Goal: Transaction & Acquisition: Purchase product/service

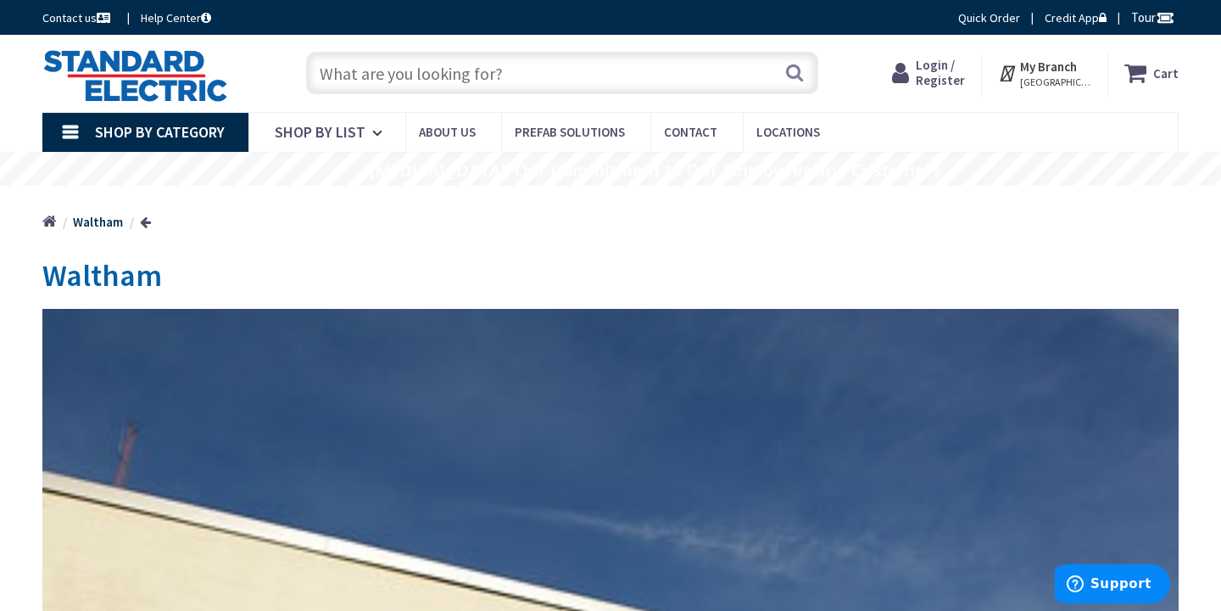
click at [69, 126] on link "Shop By Category" at bounding box center [145, 132] width 206 height 39
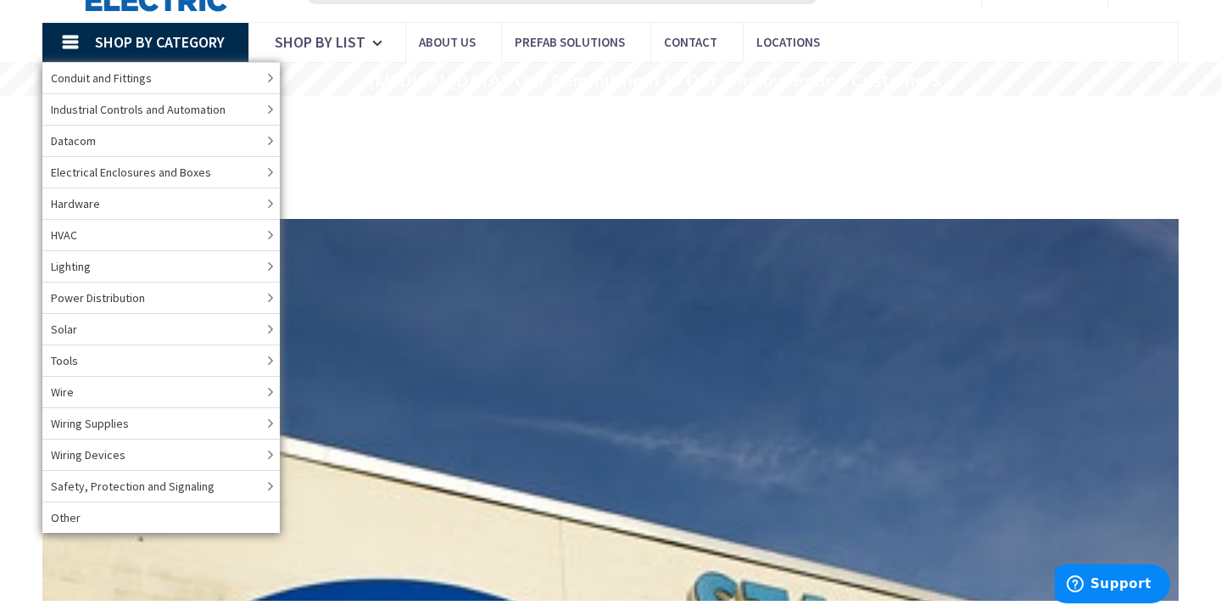
scroll to position [108, 0]
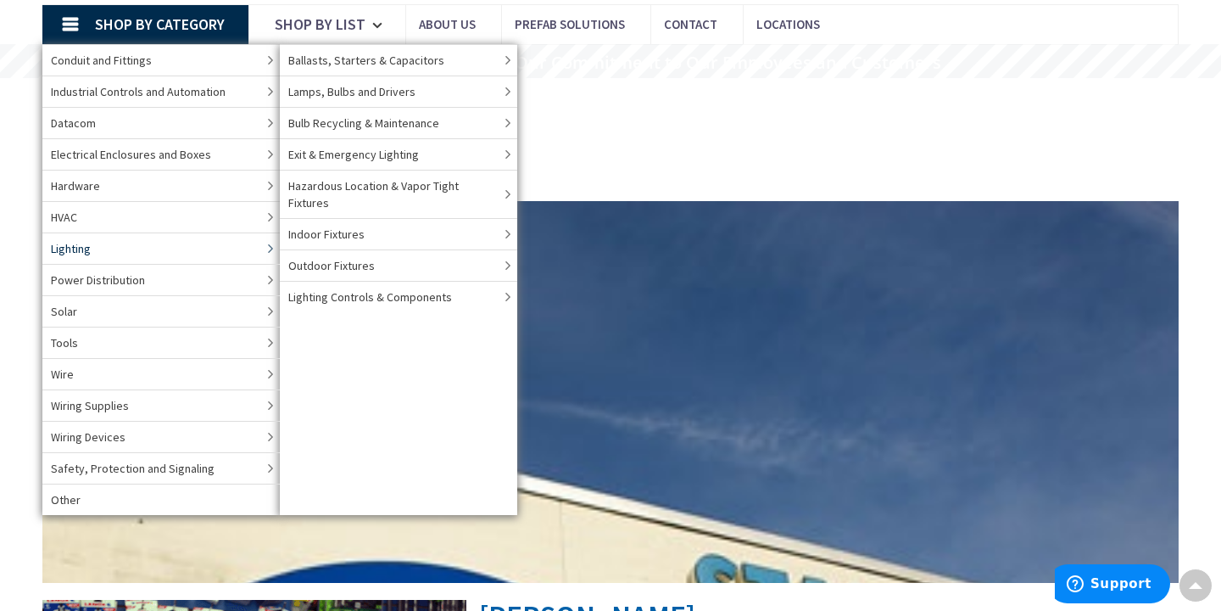
click at [259, 246] on link "Lighting" at bounding box center [160, 247] width 237 height 31
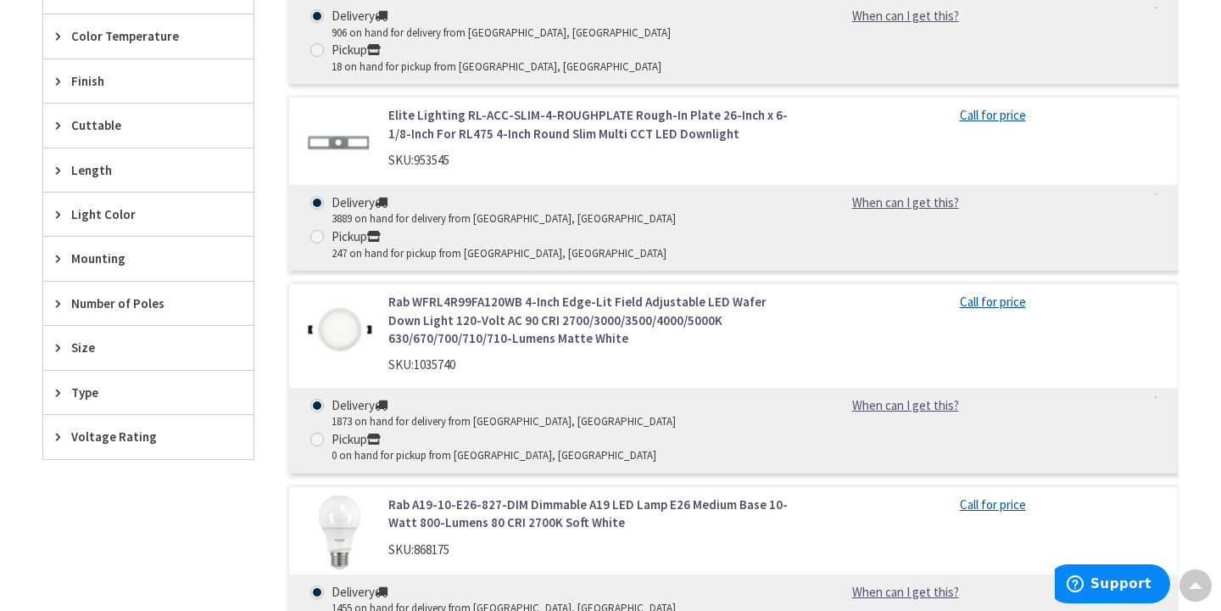
scroll to position [928, 0]
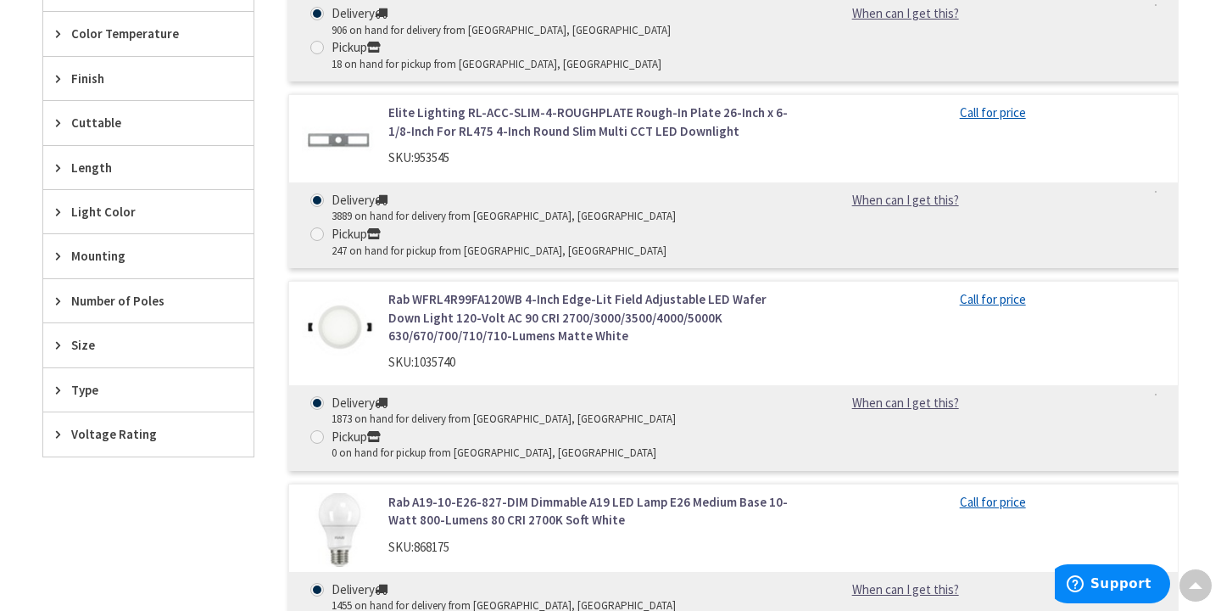
click at [57, 387] on icon at bounding box center [62, 389] width 13 height 13
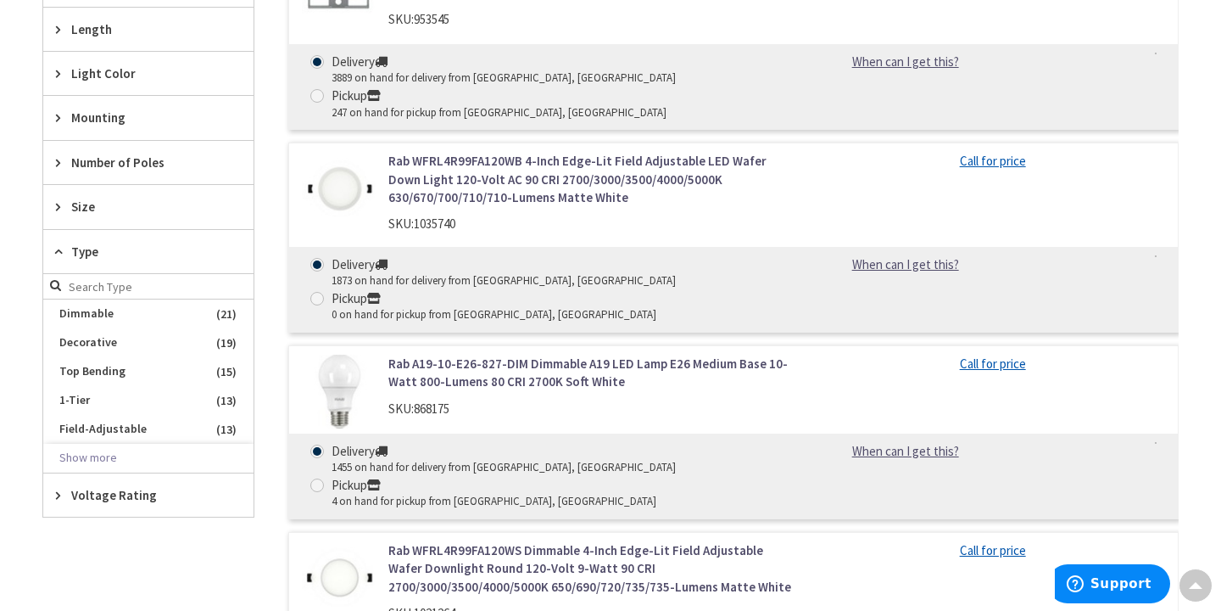
scroll to position [1063, 0]
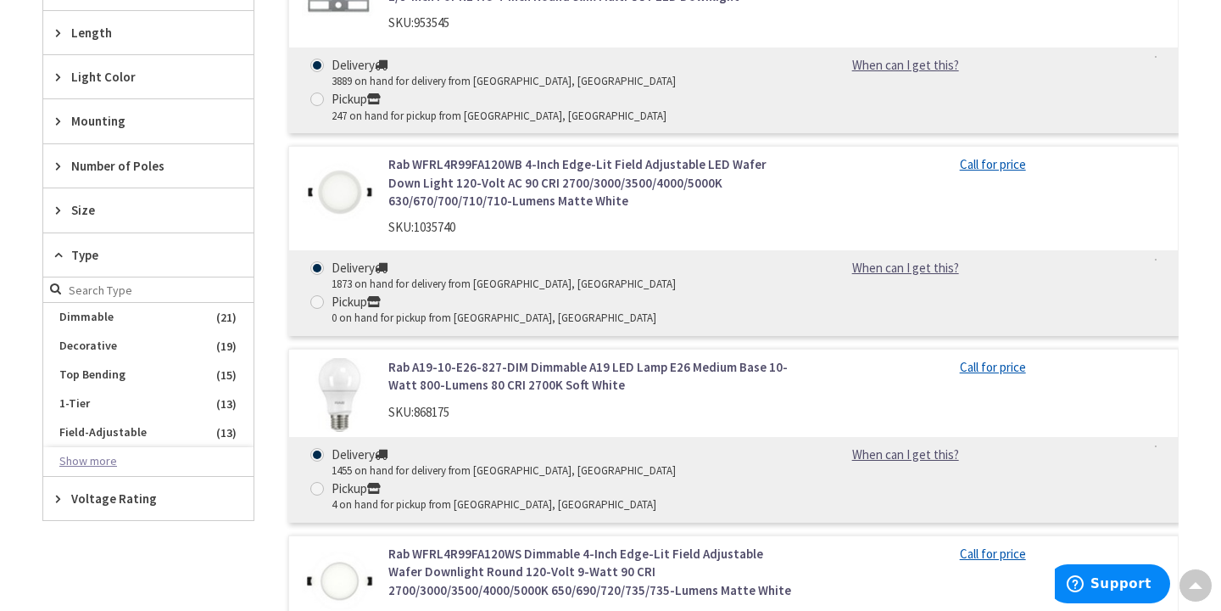
click at [107, 462] on button "Show more" at bounding box center [148, 461] width 210 height 29
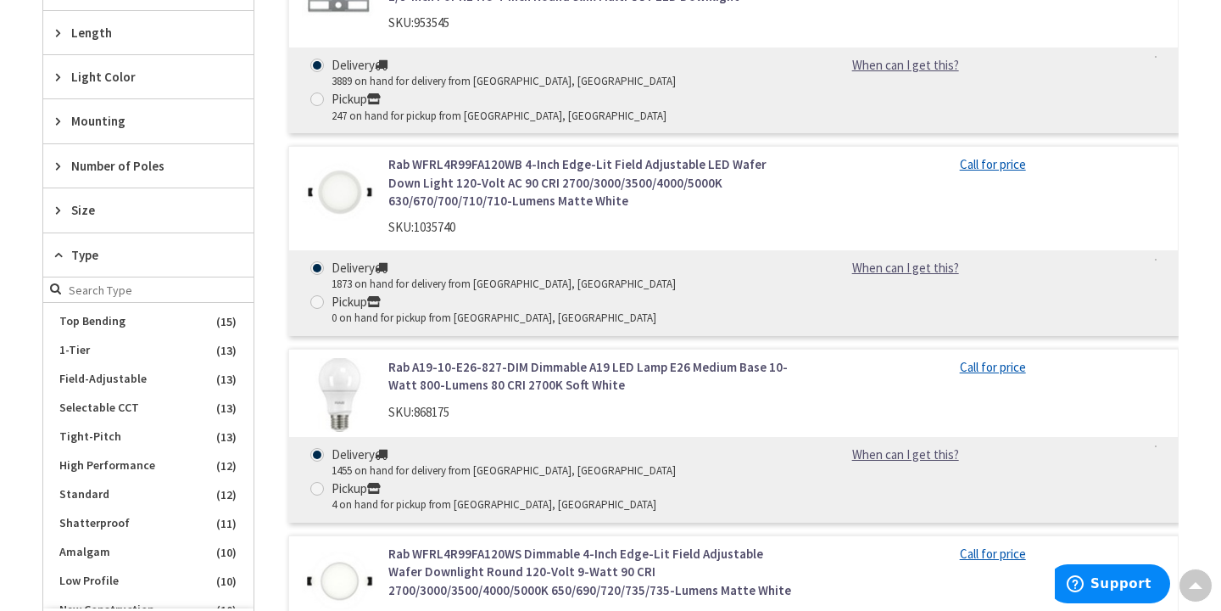
scroll to position [0, 0]
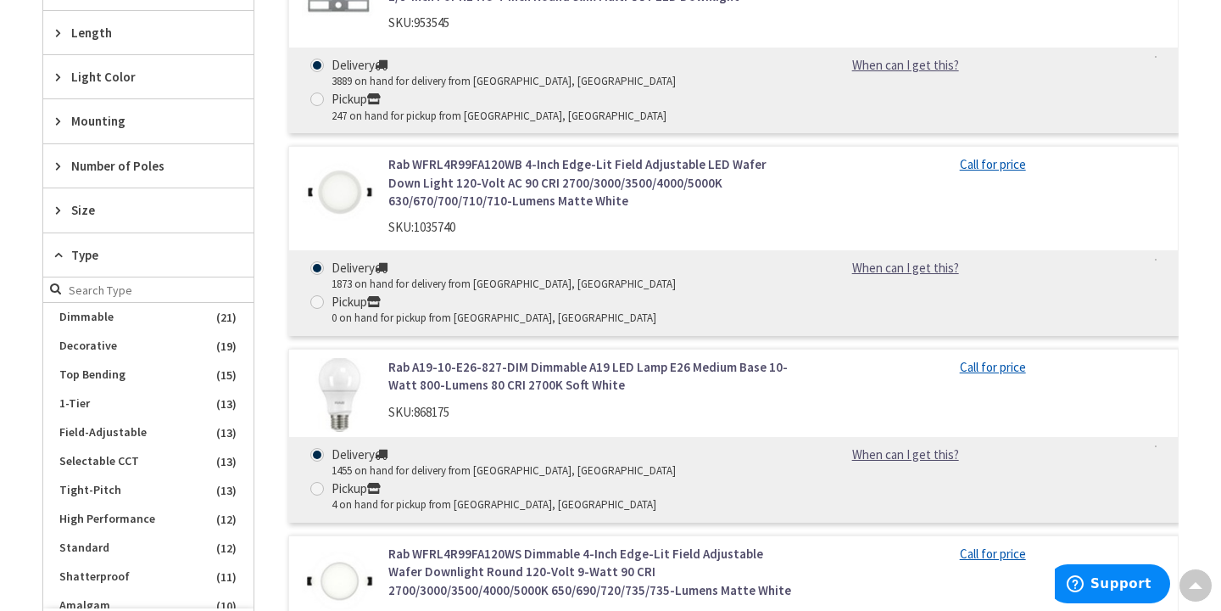
click at [59, 251] on icon at bounding box center [62, 254] width 13 height 13
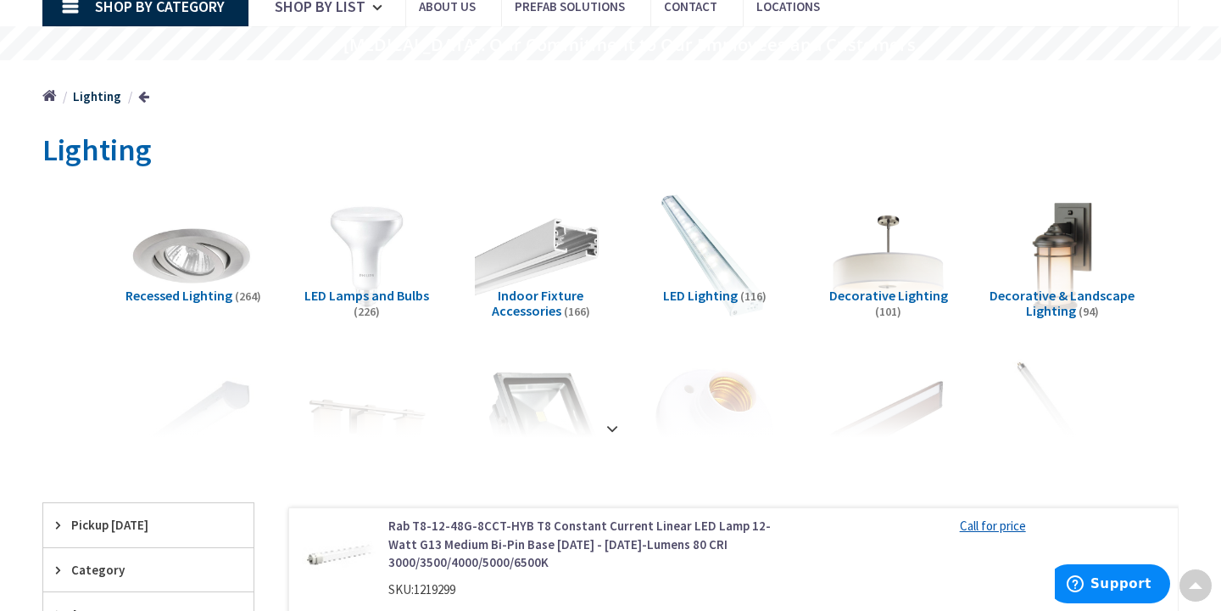
scroll to position [126, 0]
click at [1050, 277] on img at bounding box center [1062, 255] width 145 height 145
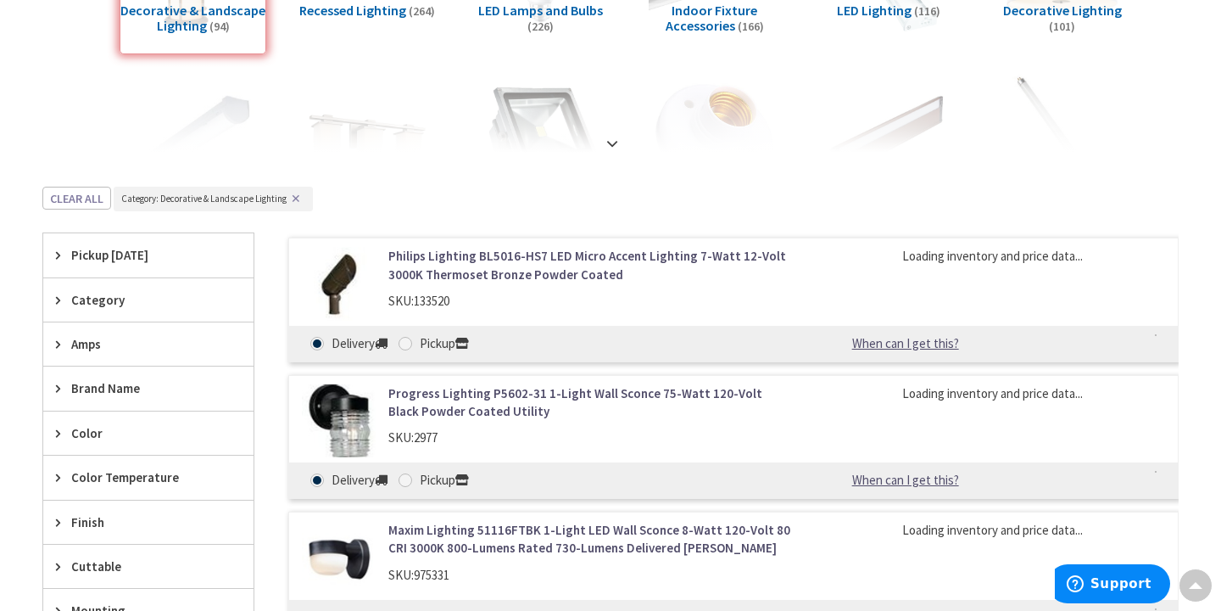
scroll to position [597, 0]
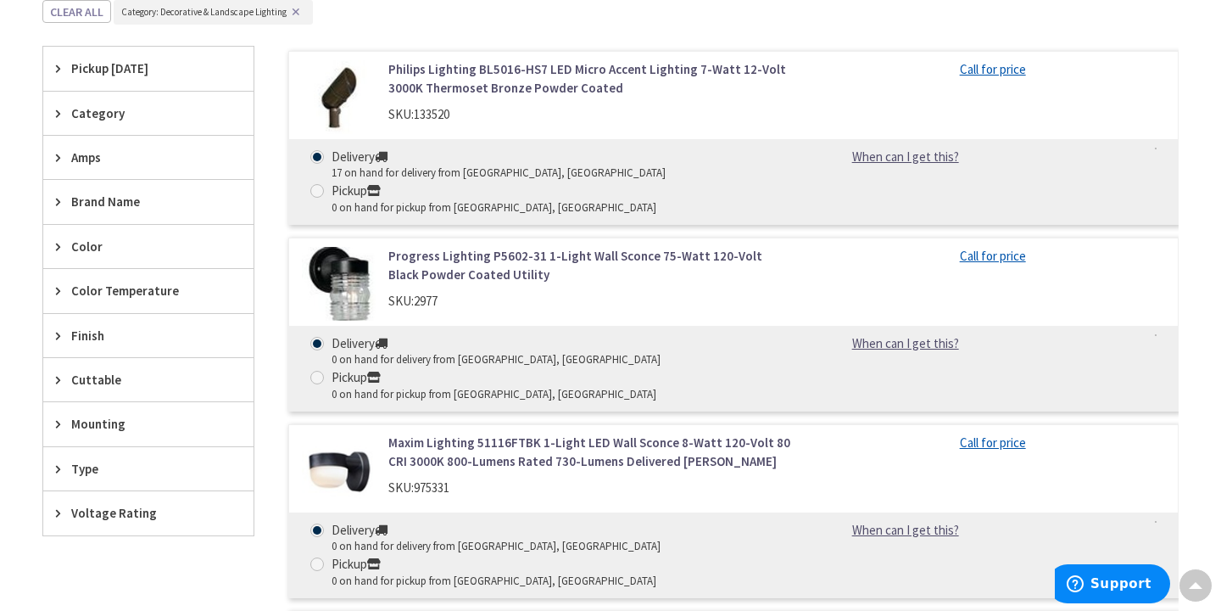
click at [60, 111] on icon at bounding box center [62, 113] width 13 height 13
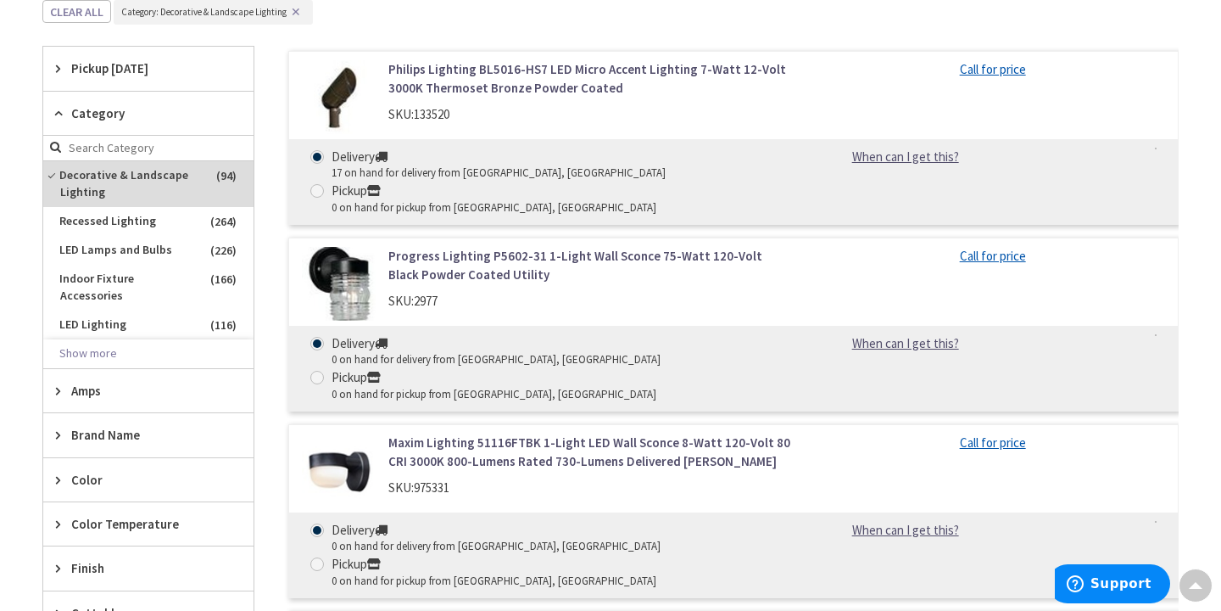
click at [60, 110] on icon at bounding box center [62, 113] width 13 height 13
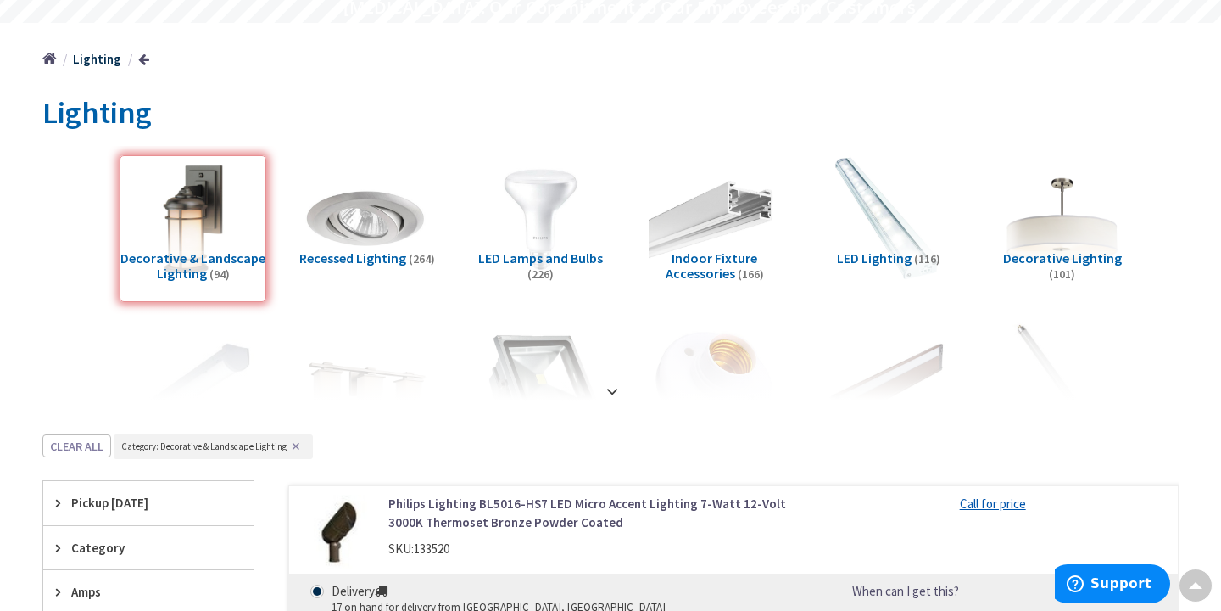
scroll to position [165, 0]
click at [611, 388] on strong at bounding box center [612, 389] width 20 height 19
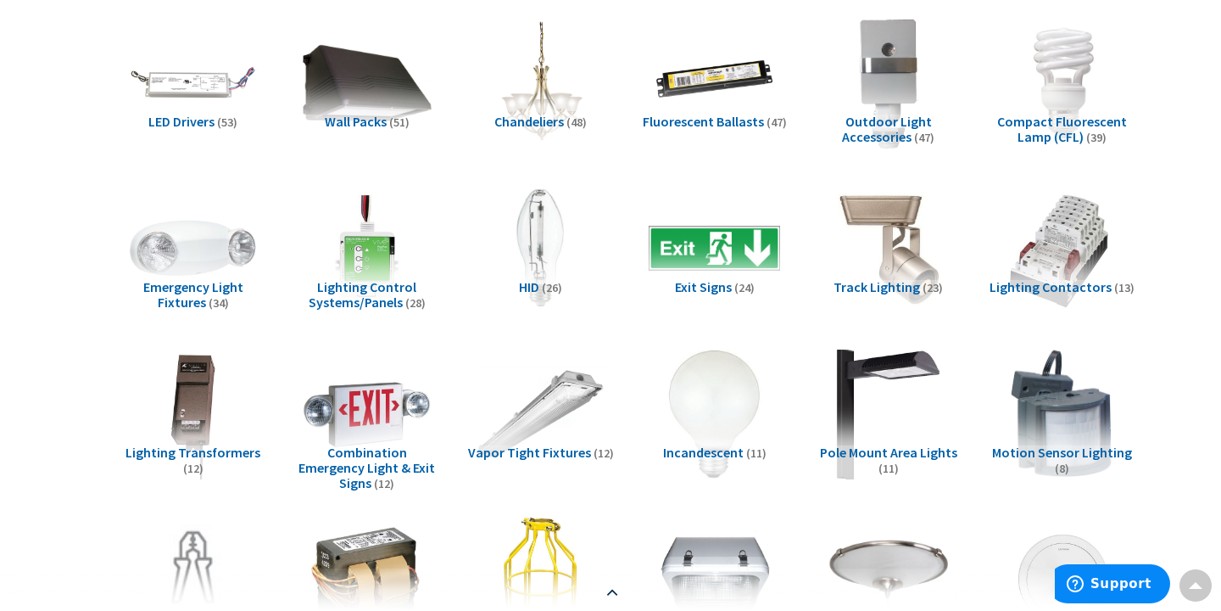
scroll to position [641, 0]
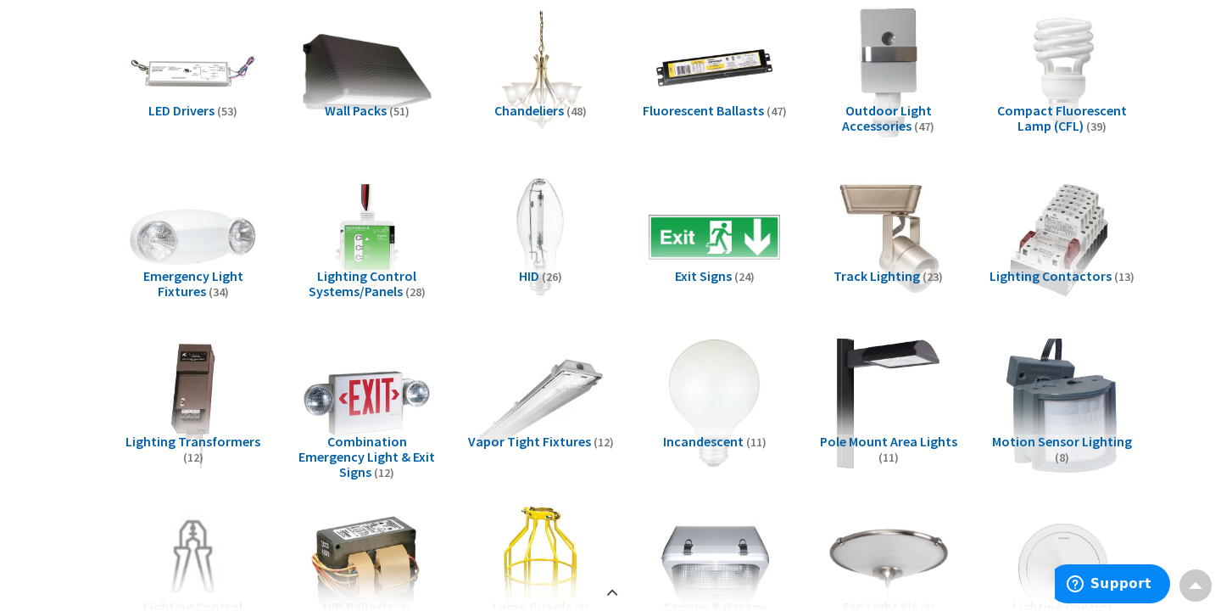
click at [1067, 381] on img at bounding box center [1062, 402] width 145 height 145
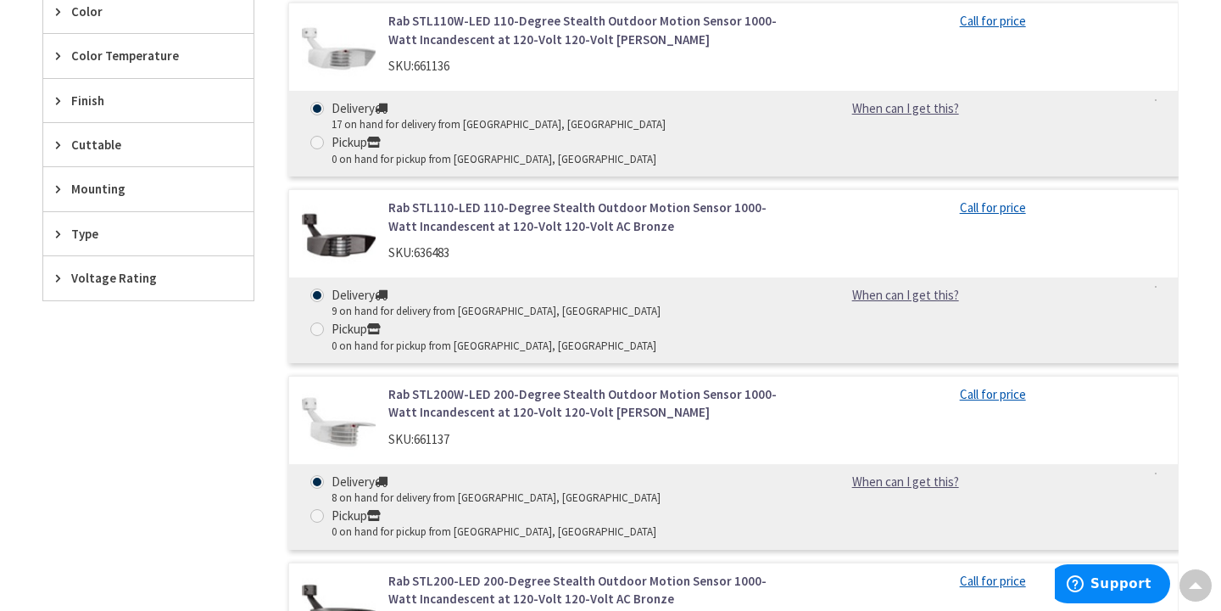
scroll to position [2073, 0]
click at [312, 387] on img at bounding box center [339, 424] width 74 height 74
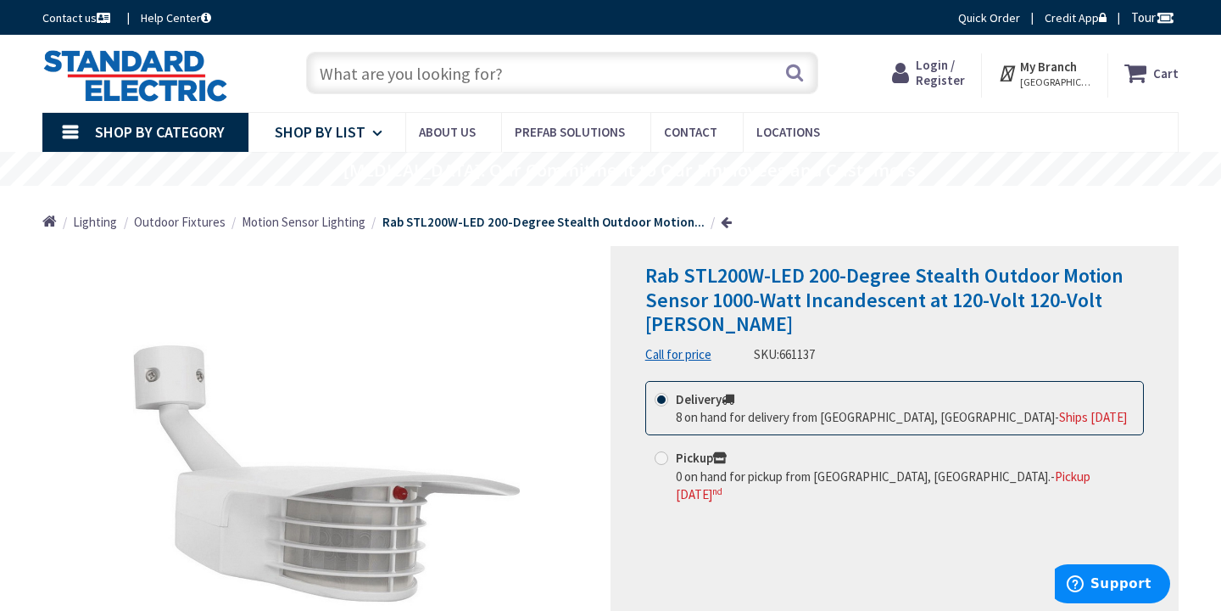
click at [373, 129] on icon at bounding box center [380, 132] width 16 height 37
click at [110, 125] on span "Shop By Category" at bounding box center [160, 132] width 130 height 20
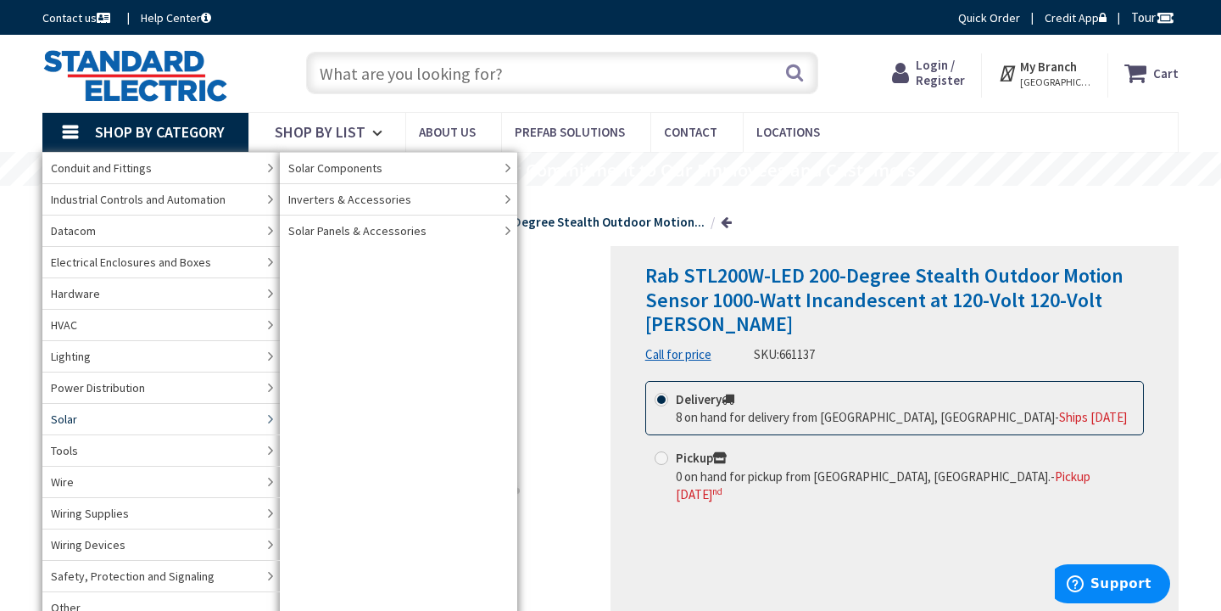
click at [236, 411] on link "Solar" at bounding box center [160, 418] width 237 height 31
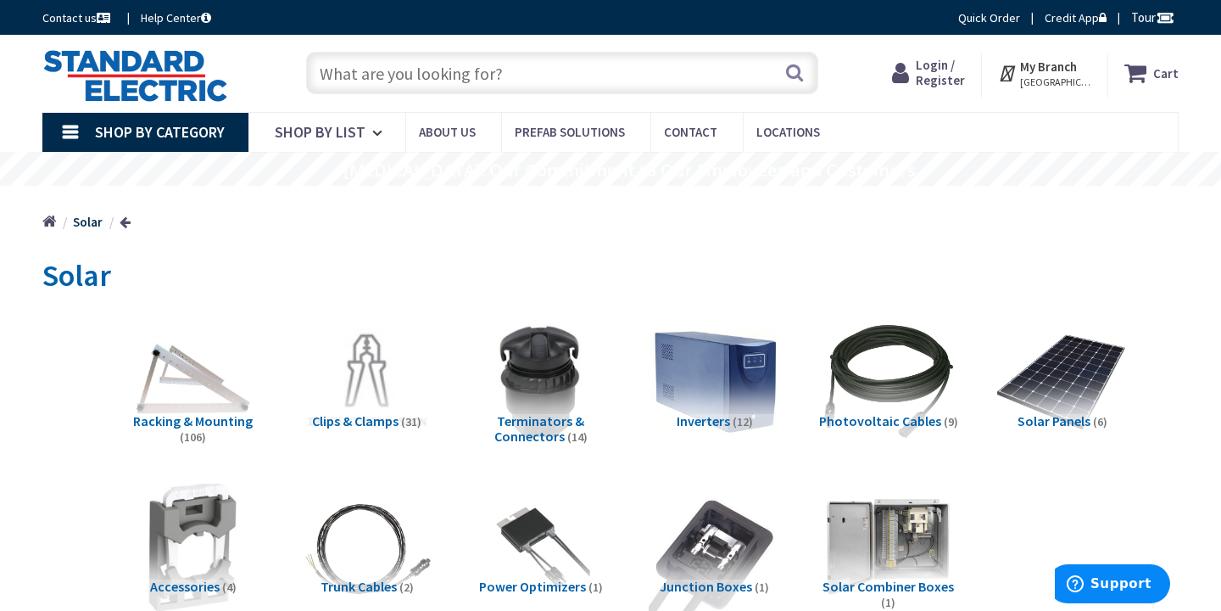
click at [47, 220] on link "Home" at bounding box center [49, 222] width 14 height 22
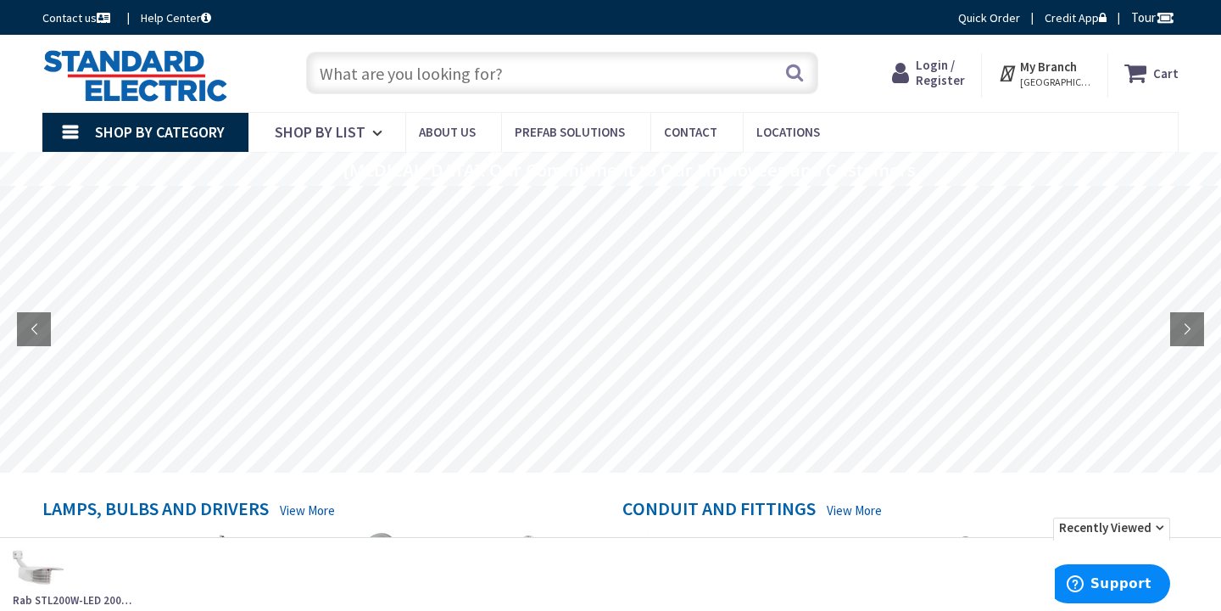
click at [213, 132] on span "Shop By Category" at bounding box center [160, 132] width 130 height 20
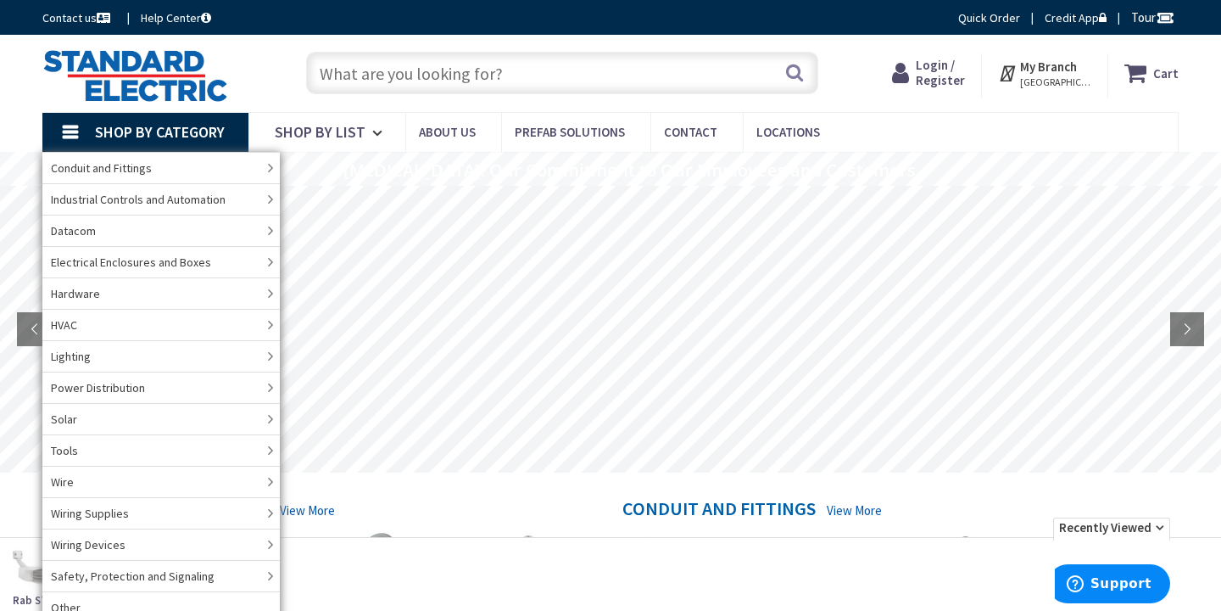
click at [364, 427] on rs-layer at bounding box center [610, 329] width 1221 height 287
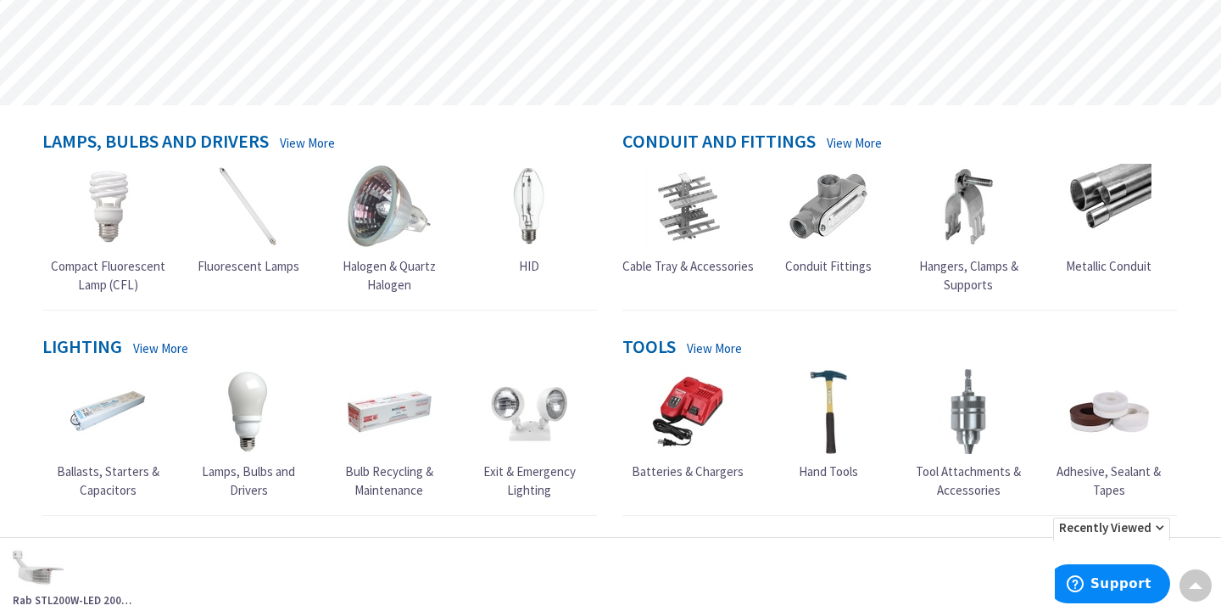
scroll to position [370, 0]
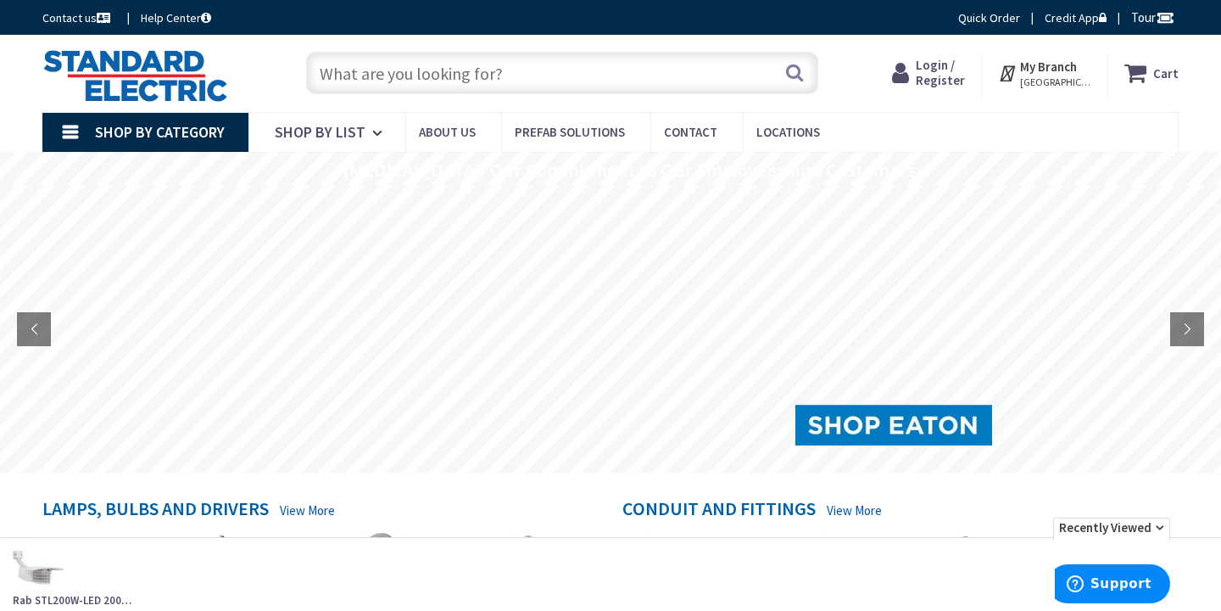
click at [153, 130] on span "Shop By Category" at bounding box center [160, 132] width 130 height 20
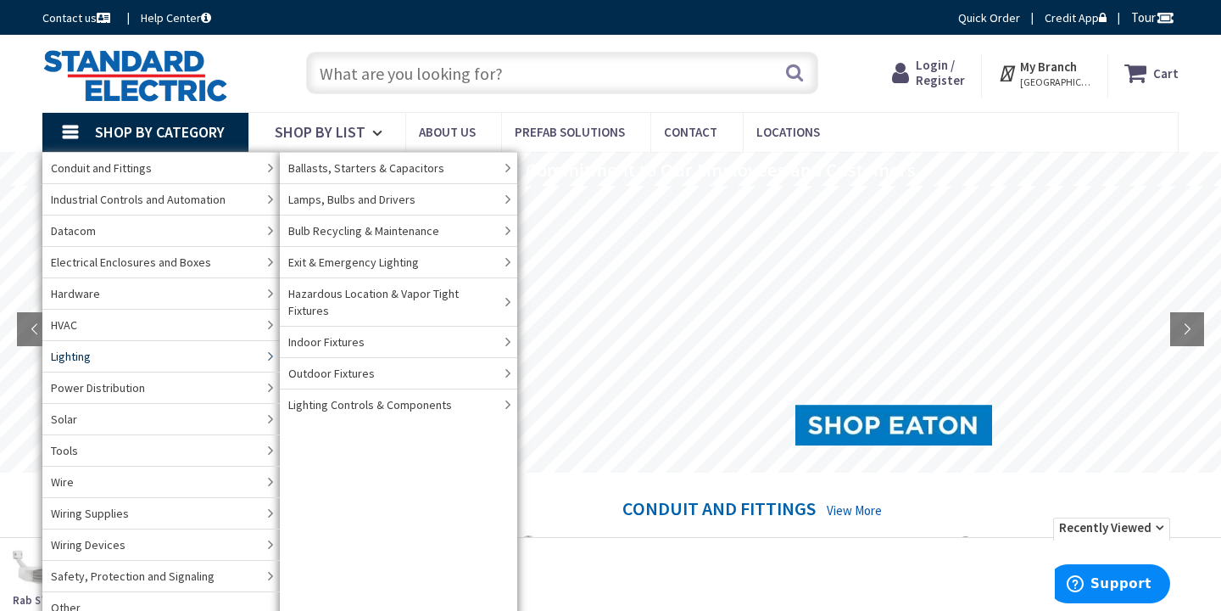
click at [103, 354] on link "Lighting" at bounding box center [160, 355] width 237 height 31
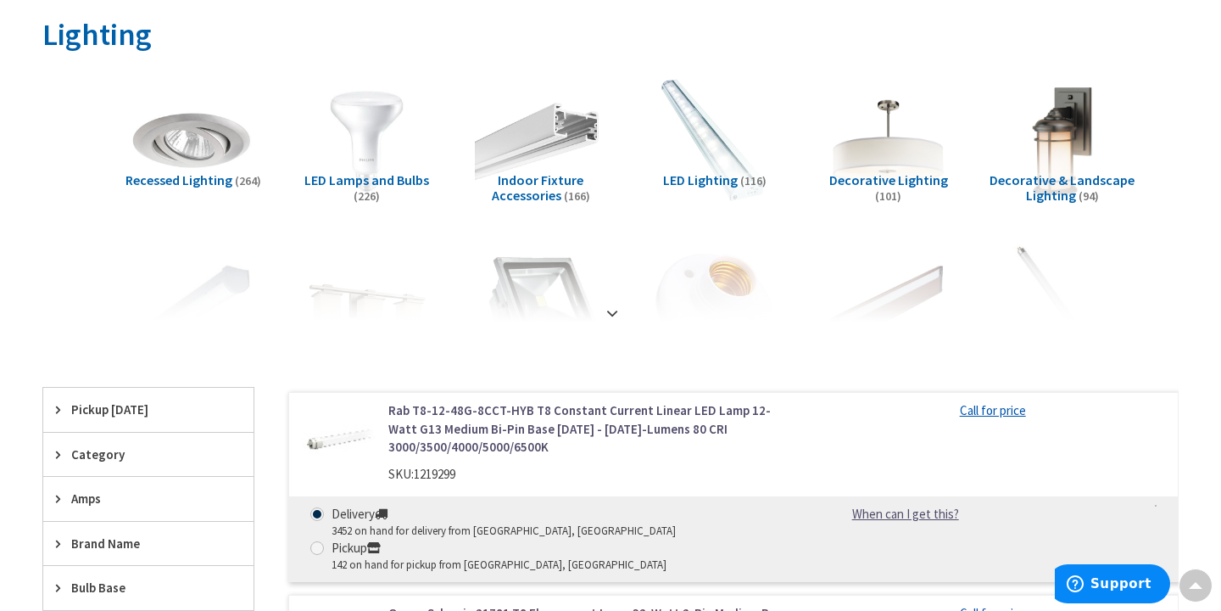
scroll to position [245, 0]
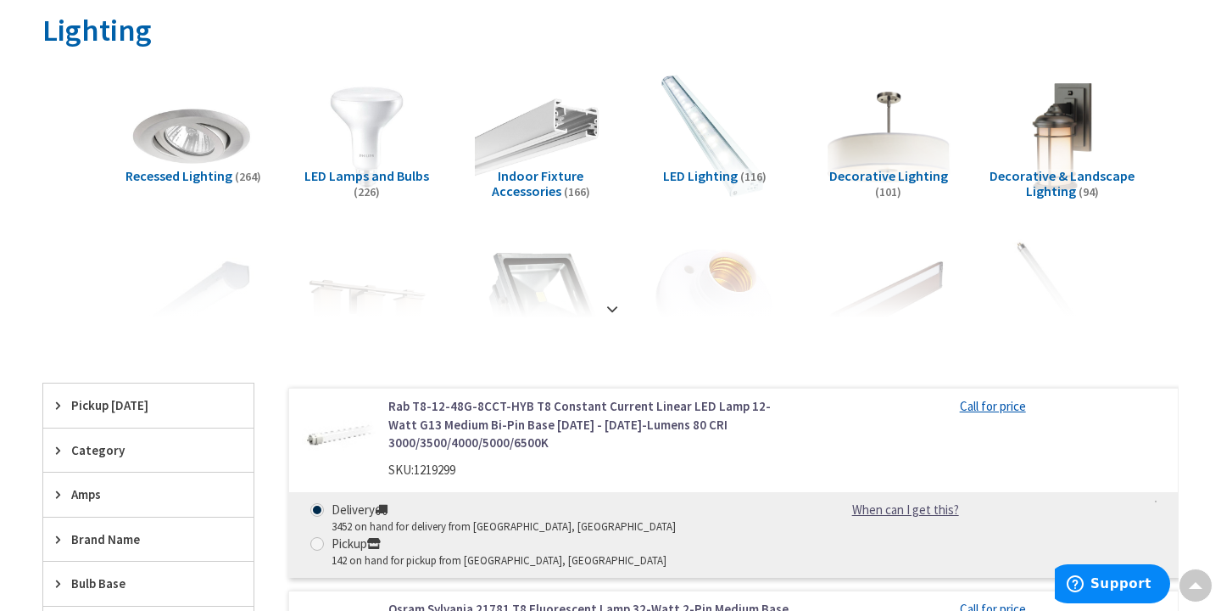
click at [895, 146] on img at bounding box center [888, 136] width 145 height 145
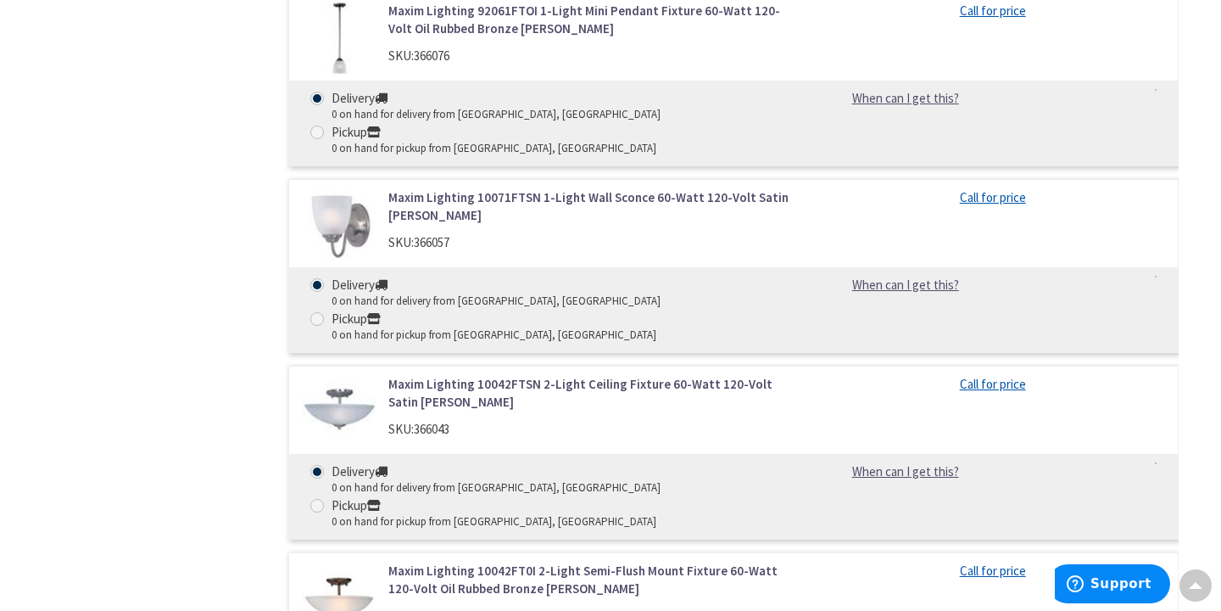
scroll to position [12068, 0]
